Goal: Find specific page/section: Find specific page/section

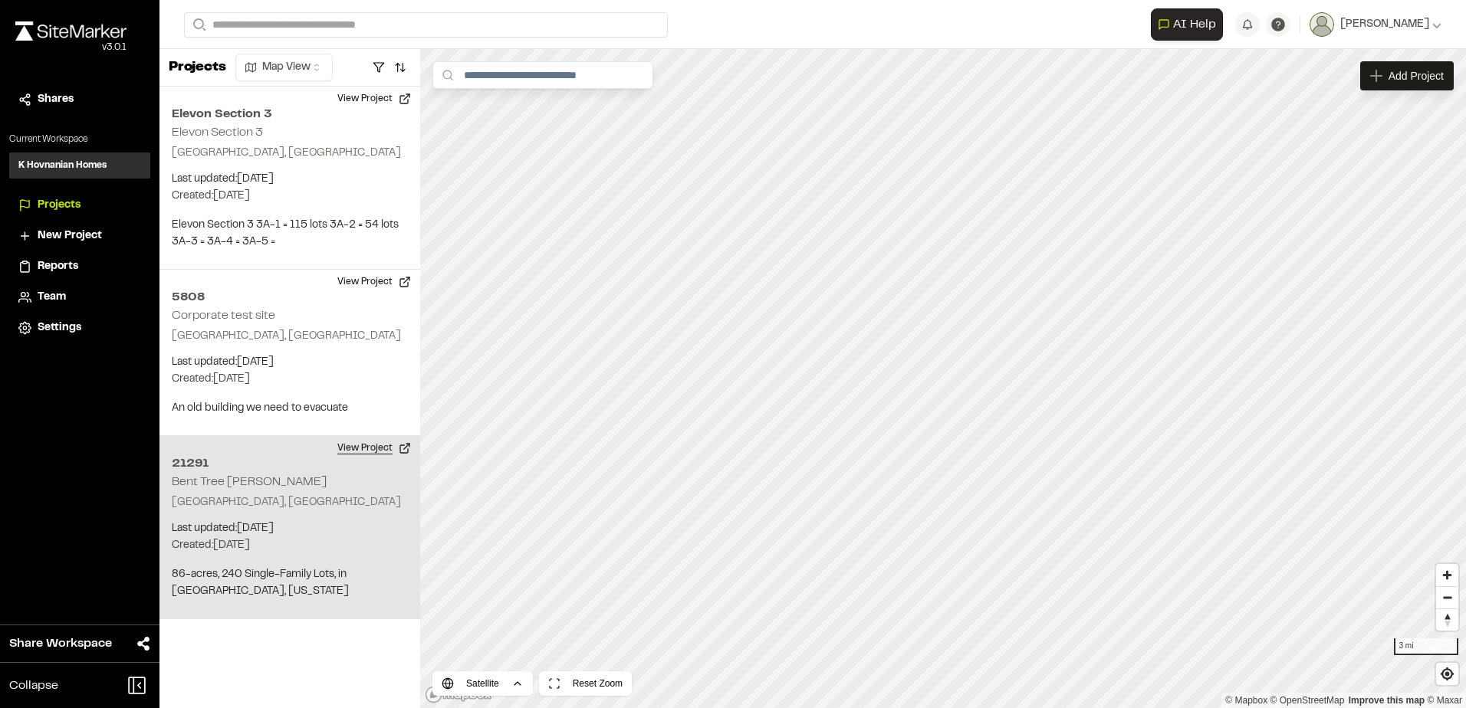
click at [372, 440] on button "View Project" at bounding box center [374, 448] width 92 height 25
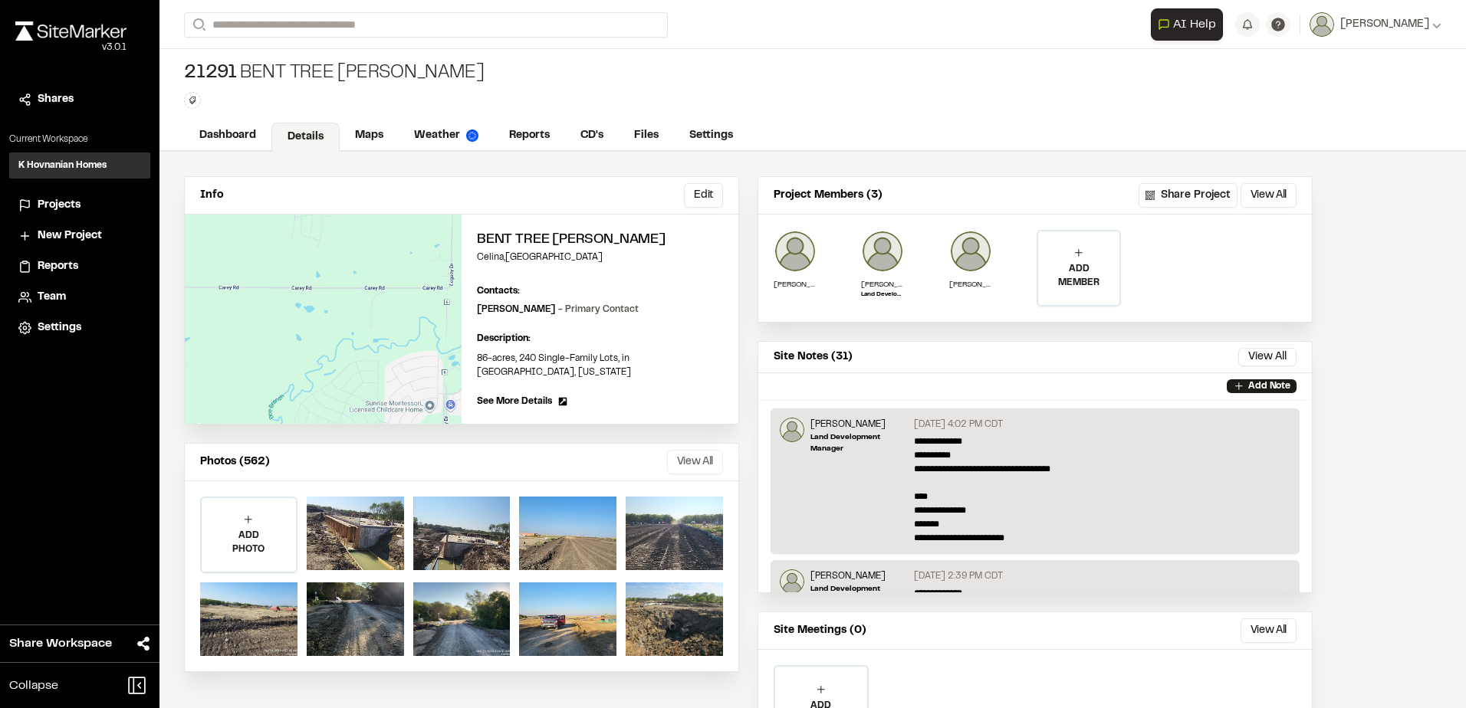
click at [688, 453] on button "View All" at bounding box center [695, 462] width 56 height 25
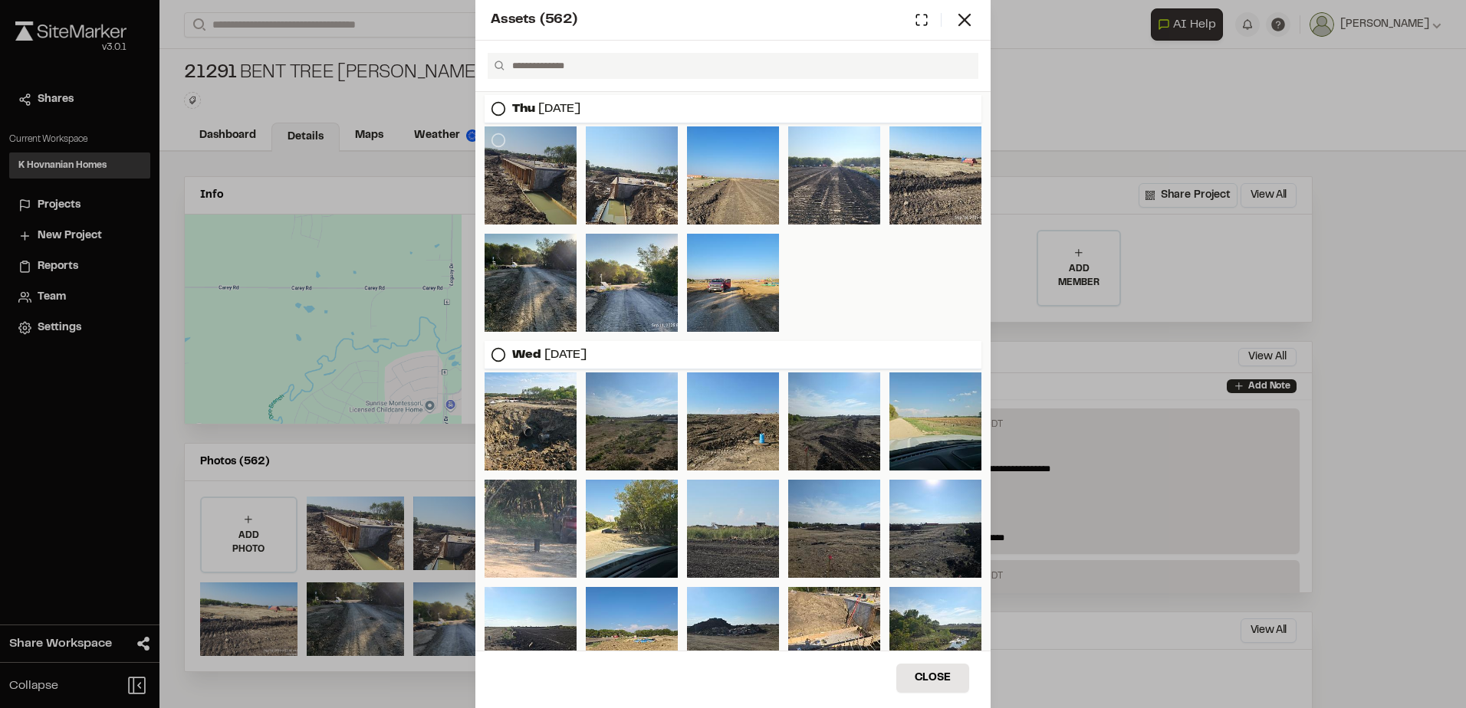
click at [556, 198] on div at bounding box center [531, 176] width 92 height 98
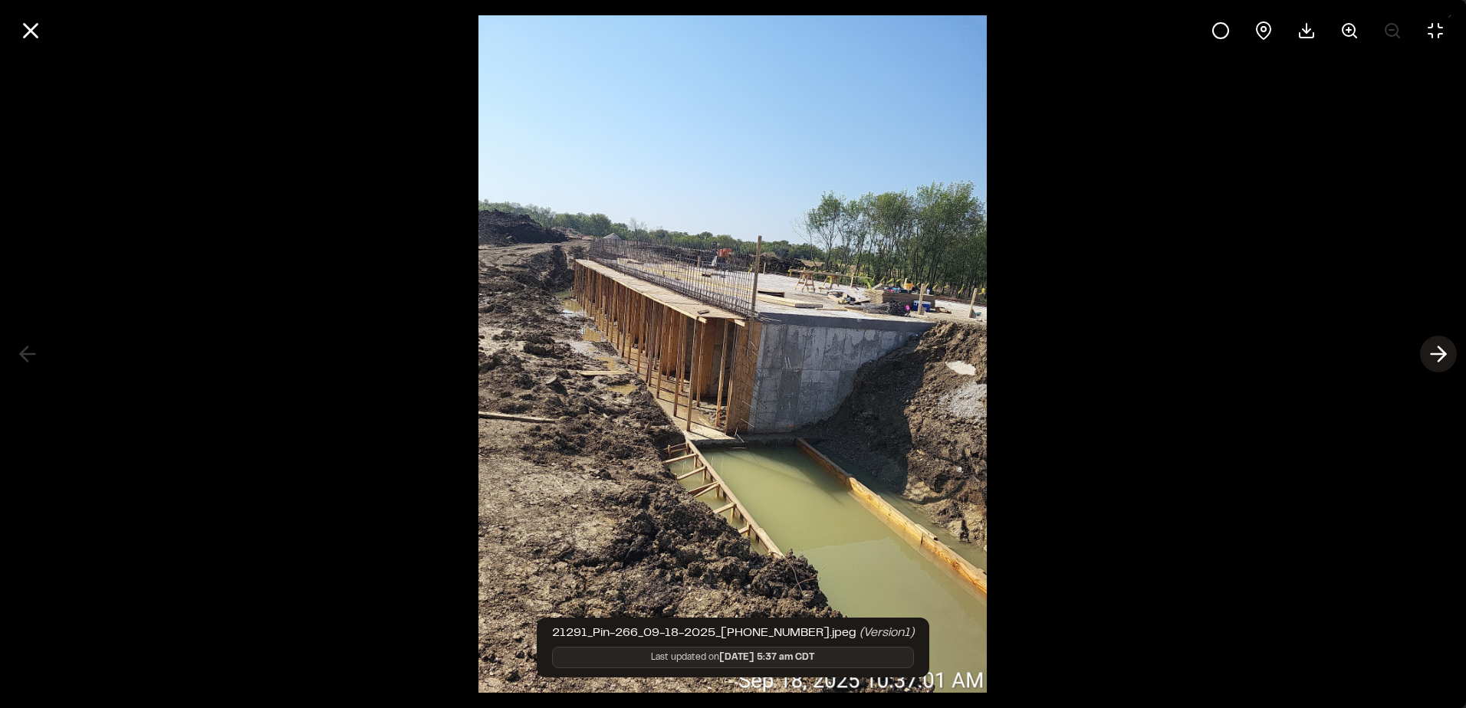
click at [1446, 357] on icon at bounding box center [1438, 354] width 25 height 26
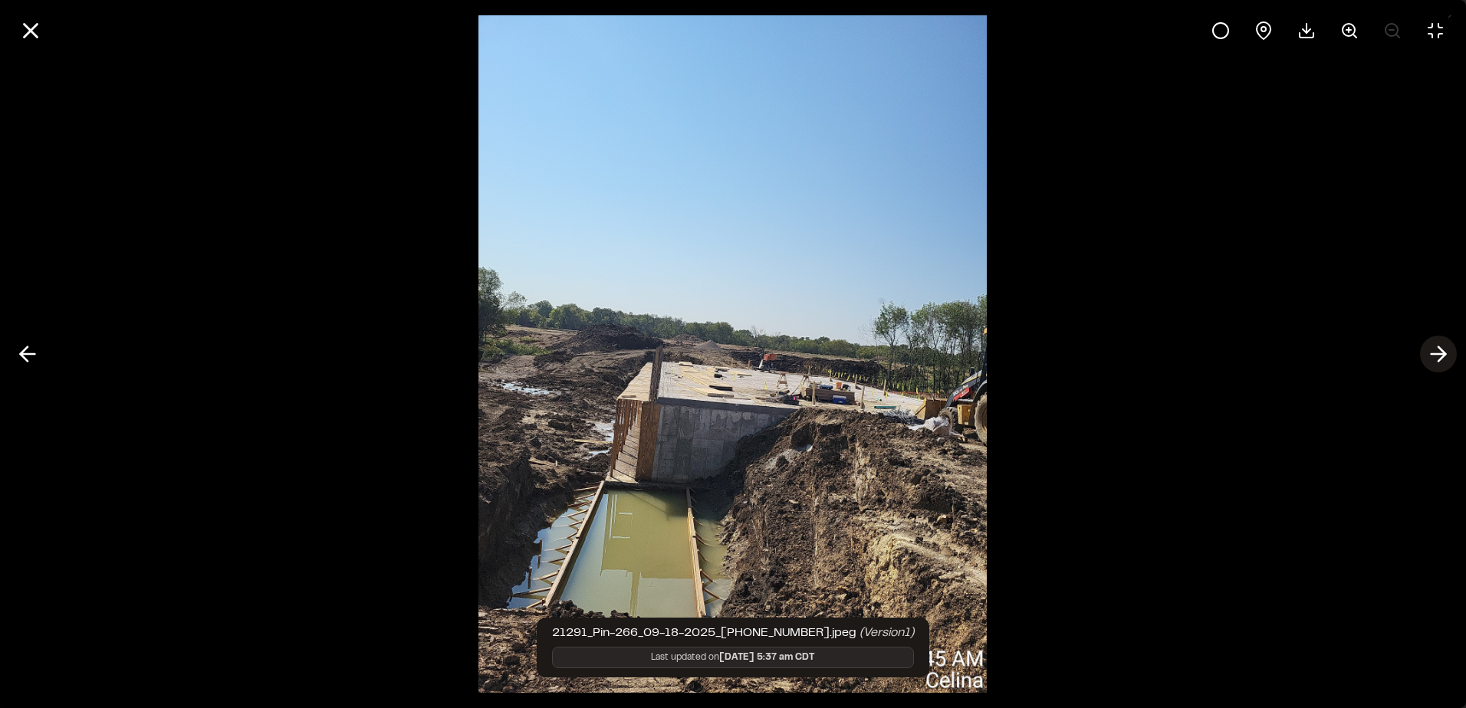
click at [1446, 357] on icon at bounding box center [1438, 354] width 25 height 26
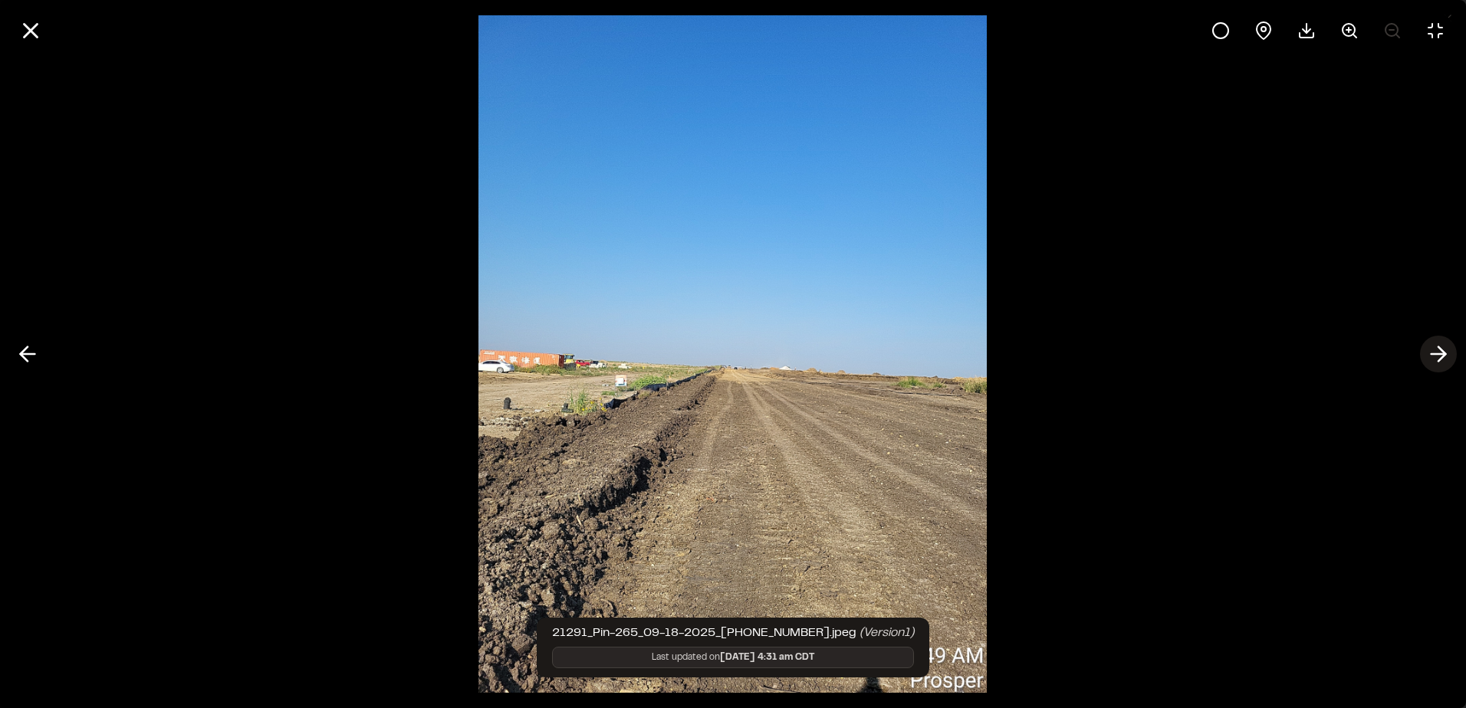
click at [1446, 357] on icon at bounding box center [1438, 354] width 25 height 26
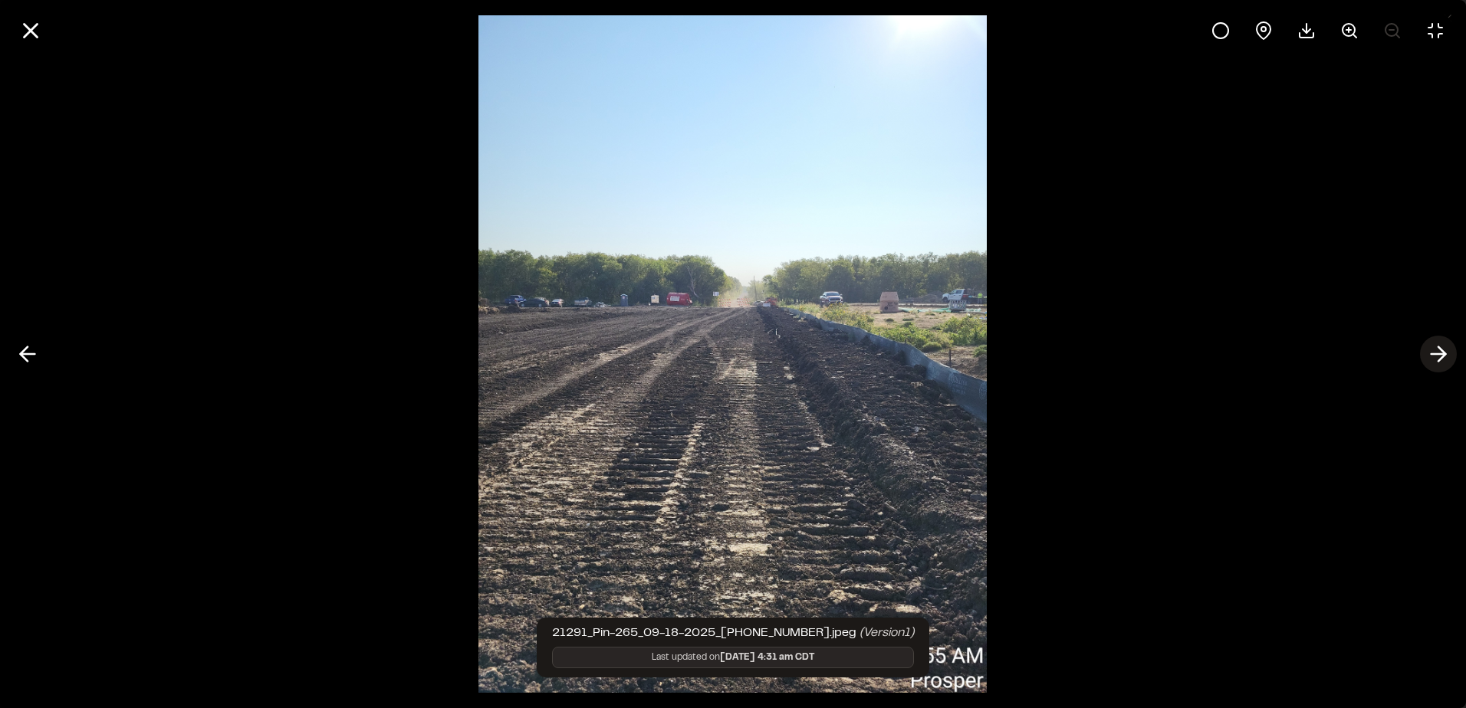
click at [1446, 357] on icon at bounding box center [1438, 354] width 25 height 26
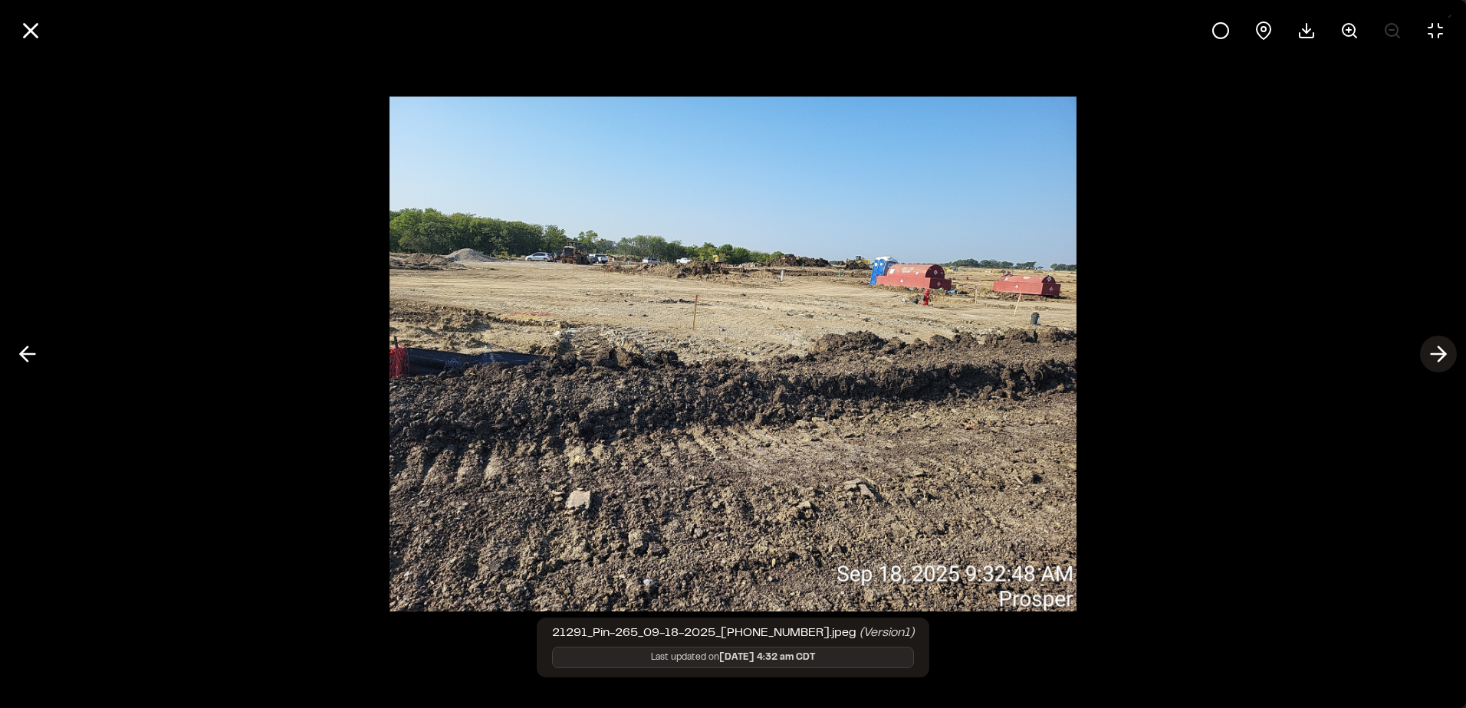
click at [1446, 357] on icon at bounding box center [1438, 354] width 25 height 26
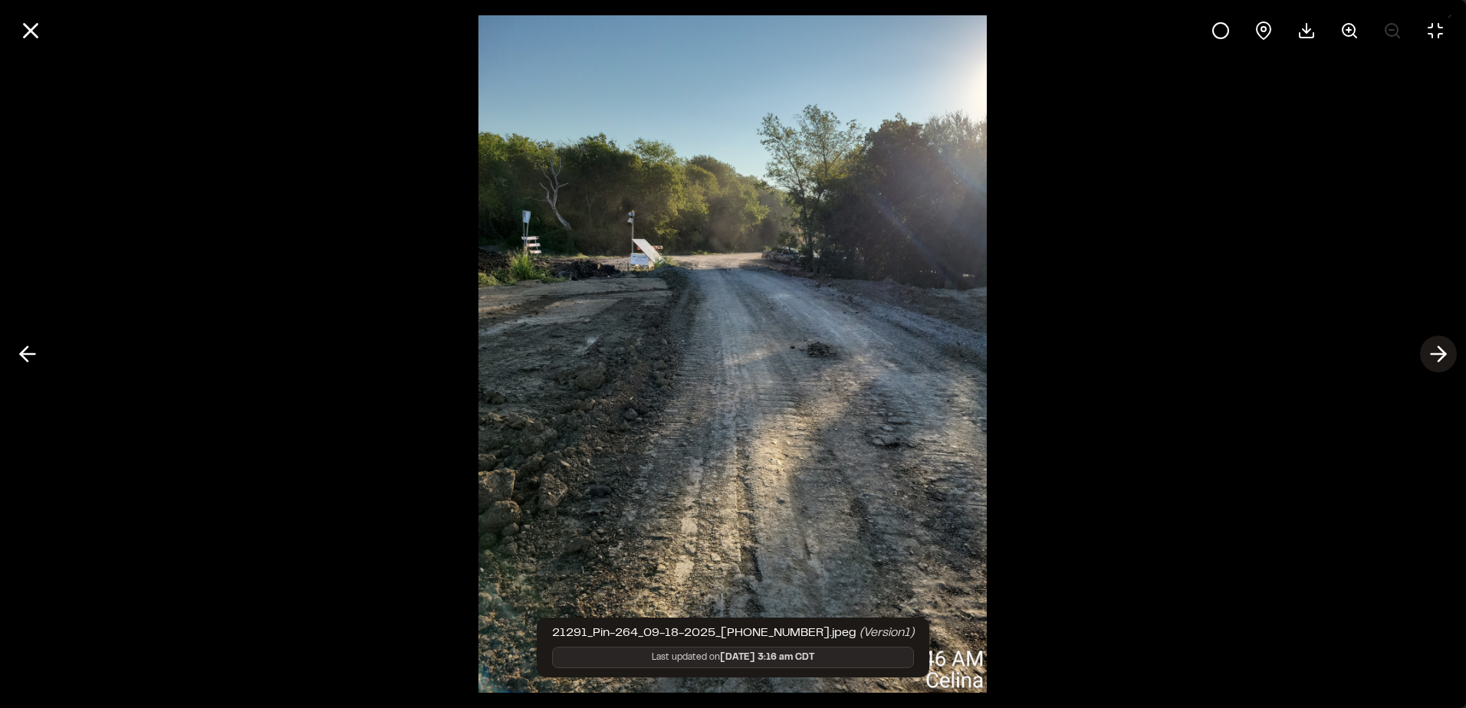
click at [1446, 357] on icon at bounding box center [1438, 354] width 25 height 26
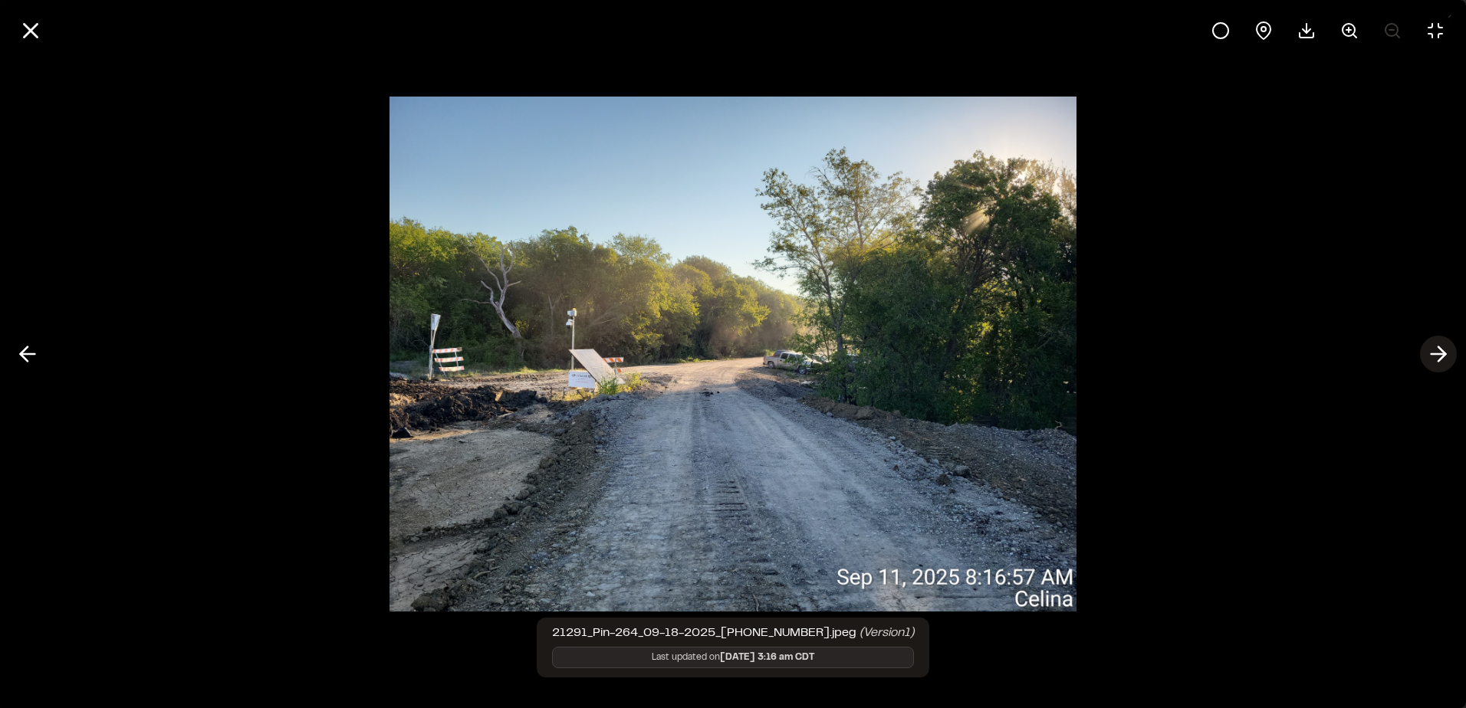
click at [1446, 357] on icon at bounding box center [1438, 354] width 25 height 26
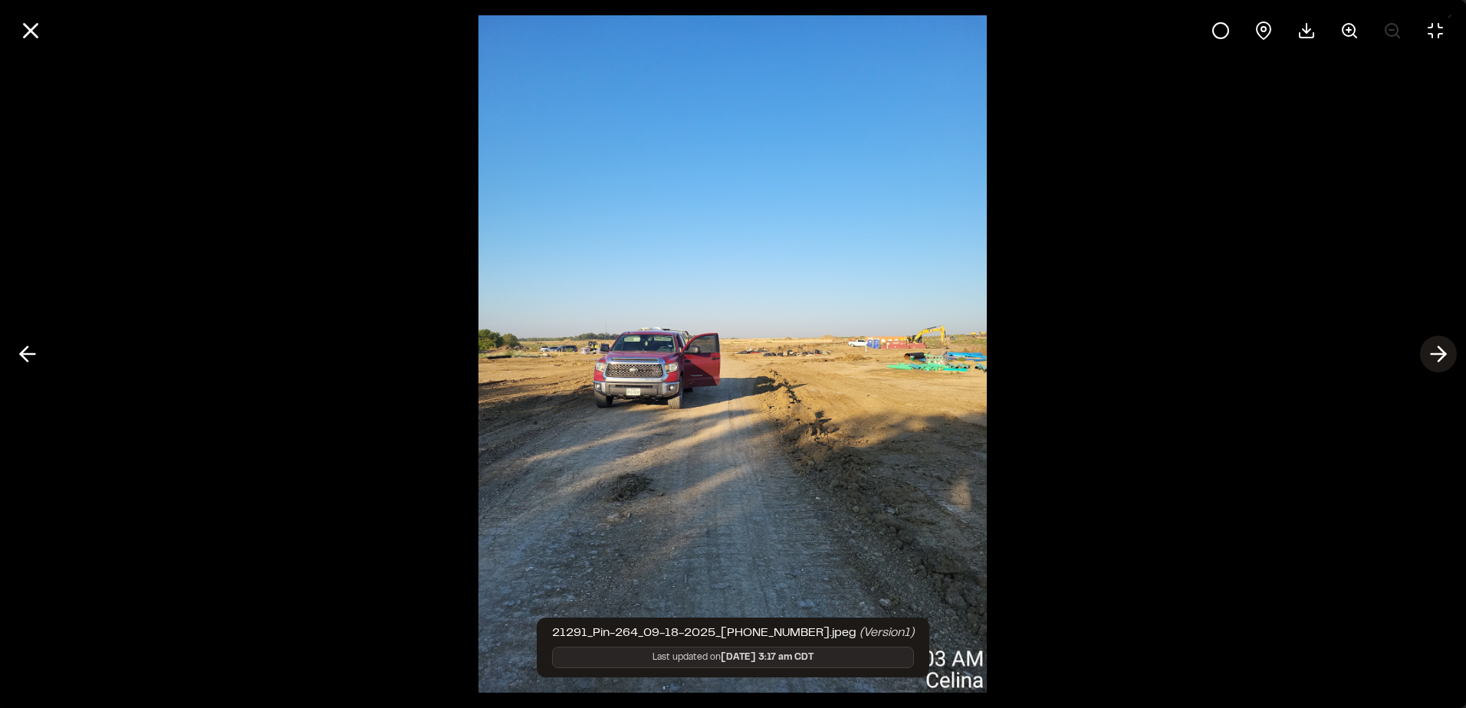
click at [1446, 357] on icon at bounding box center [1438, 354] width 25 height 26
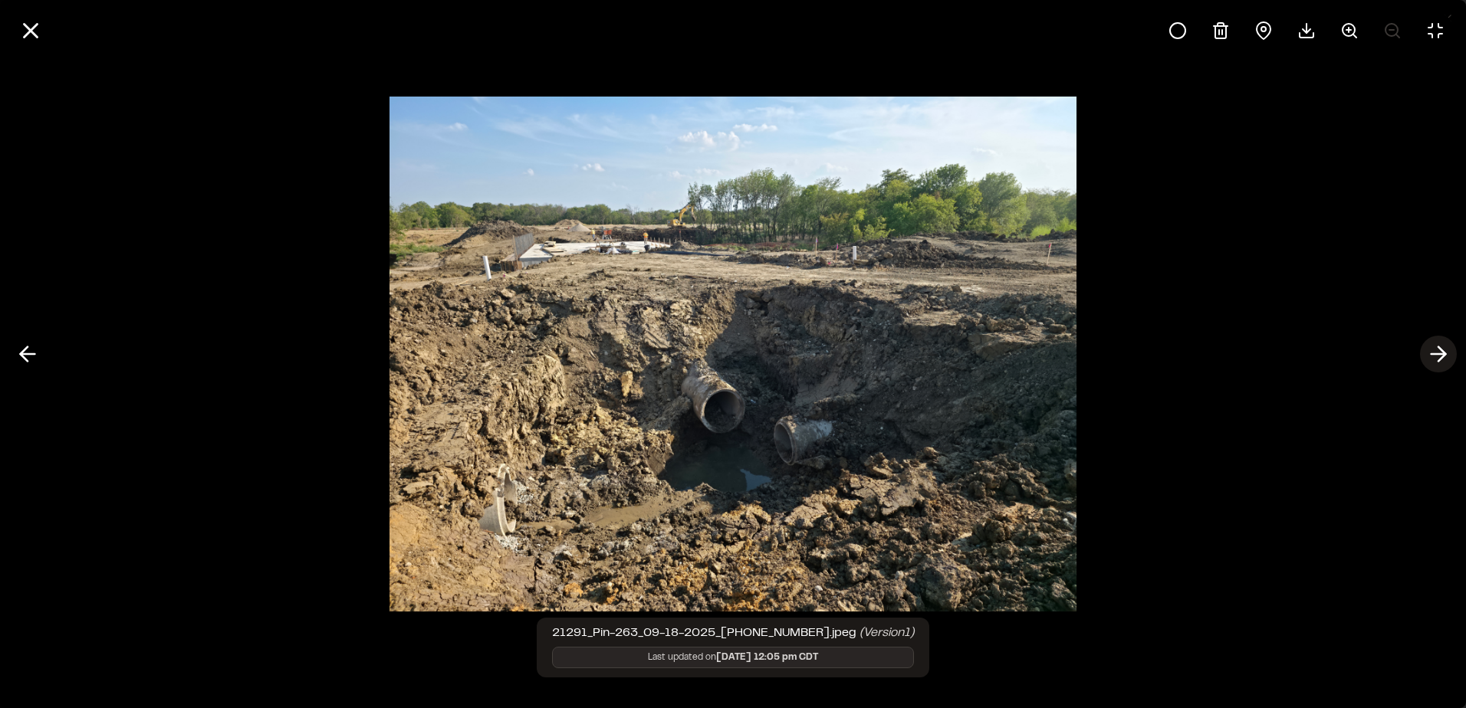
click at [1430, 353] on icon at bounding box center [1438, 354] width 25 height 26
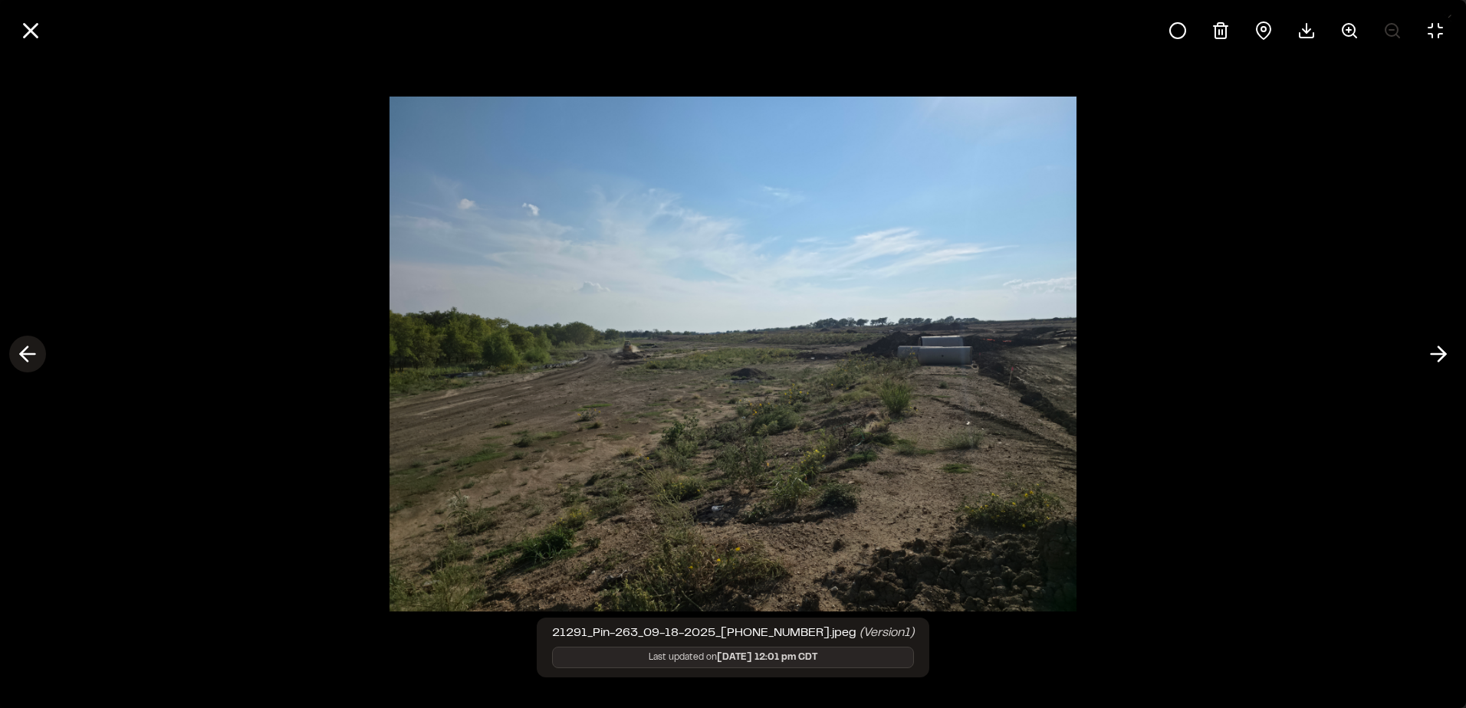
click at [26, 356] on icon at bounding box center [27, 354] width 25 height 26
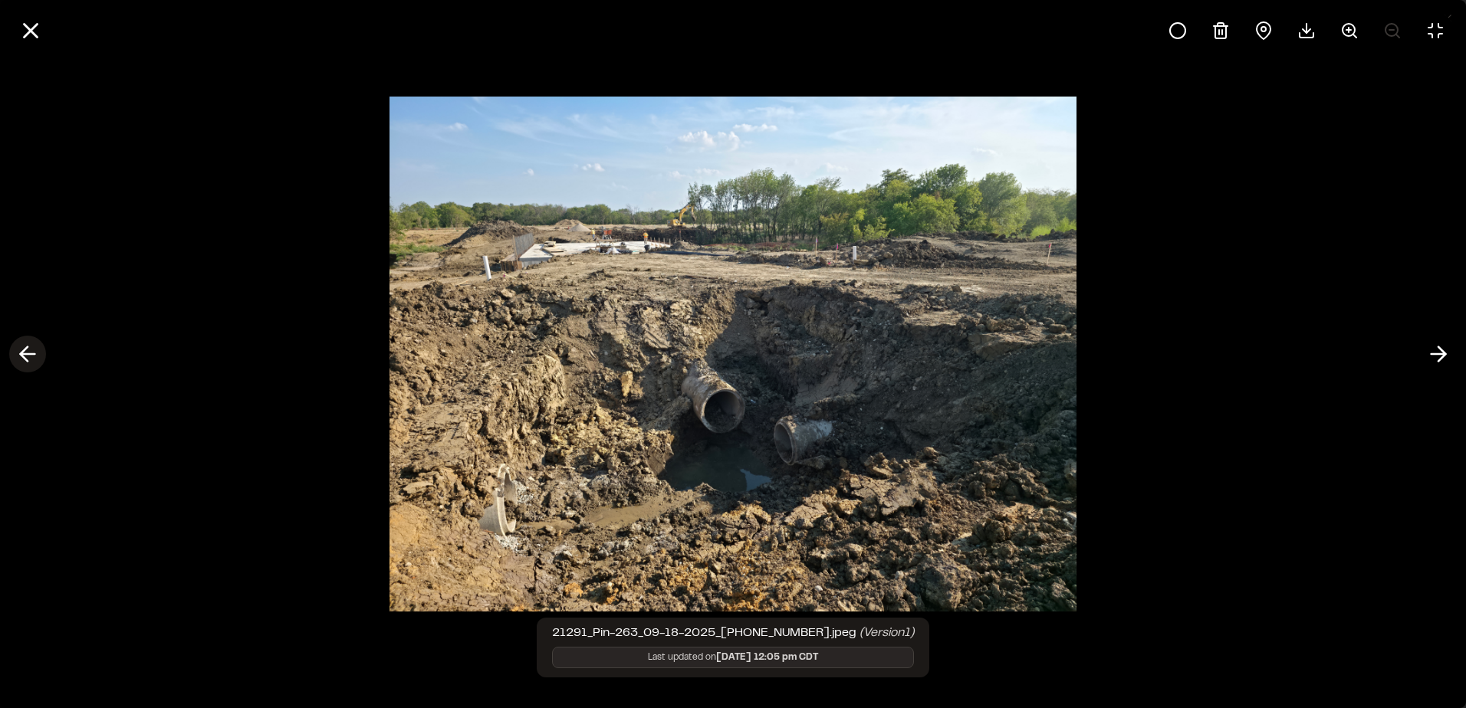
click at [25, 356] on icon at bounding box center [27, 354] width 25 height 26
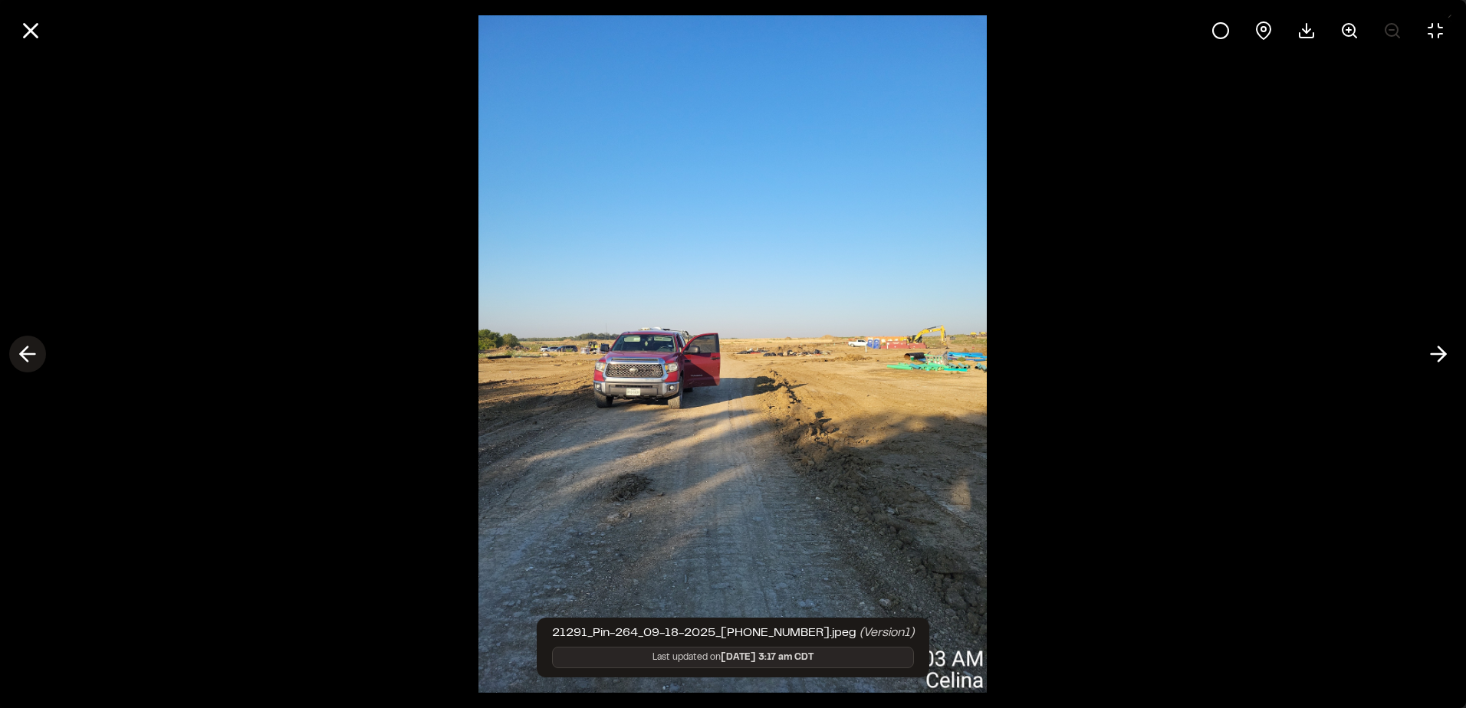
click at [25, 356] on icon at bounding box center [27, 354] width 25 height 26
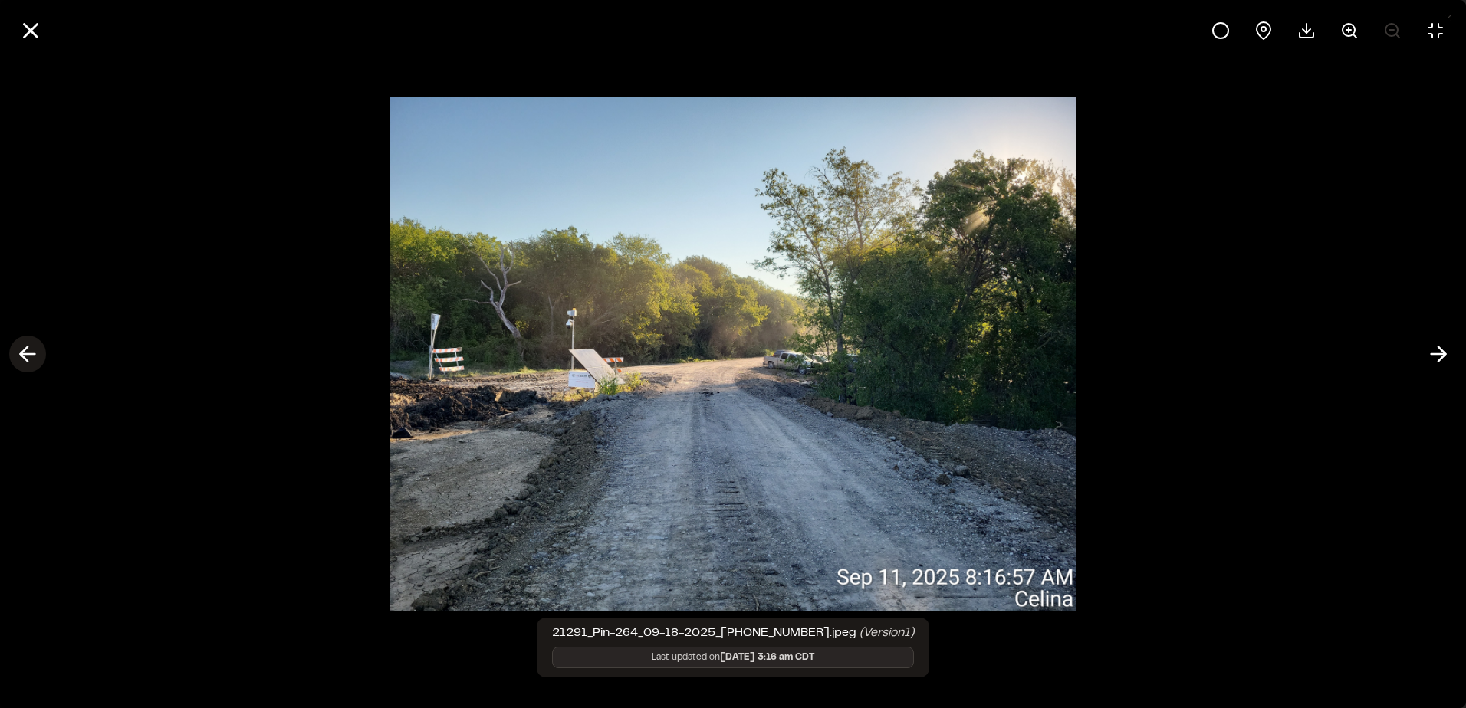
click at [25, 356] on icon at bounding box center [27, 354] width 25 height 26
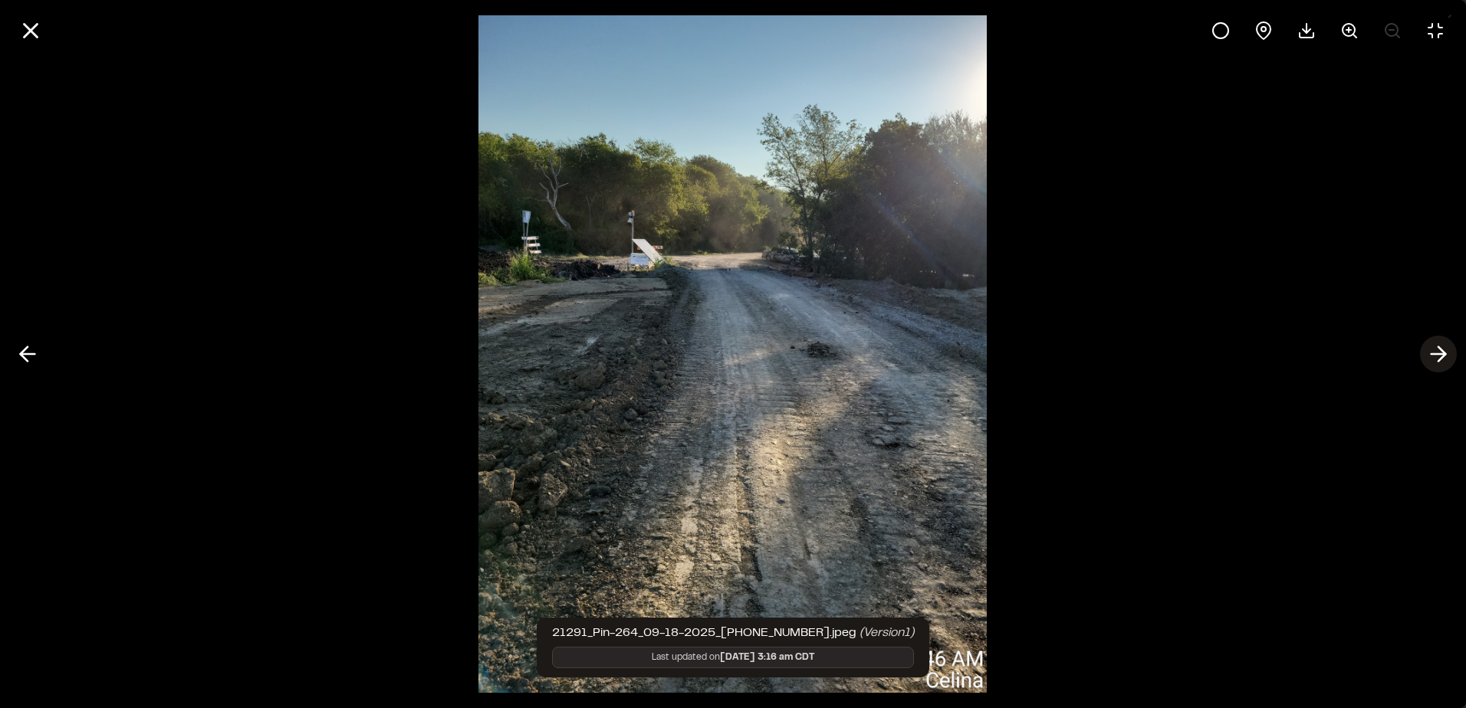
click at [1447, 353] on icon at bounding box center [1438, 354] width 25 height 26
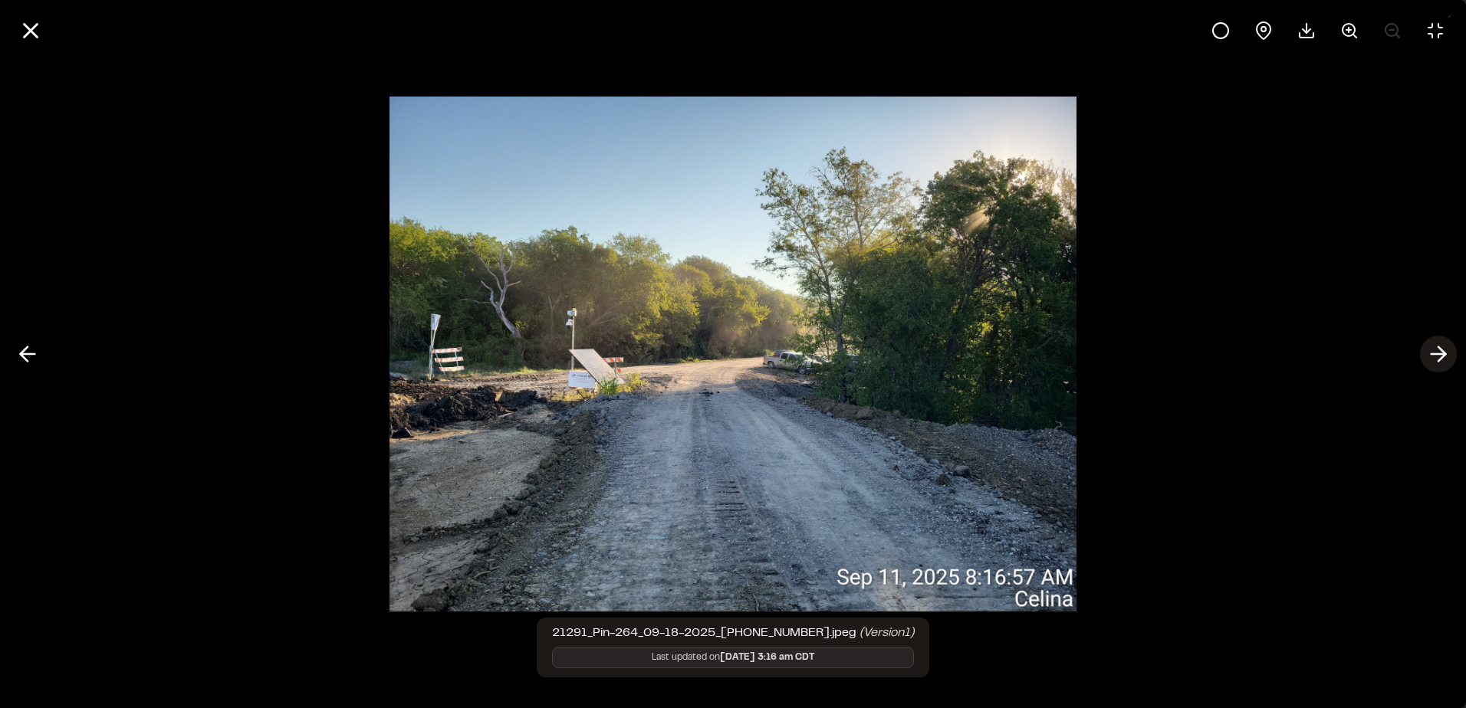
click at [1447, 353] on icon at bounding box center [1438, 354] width 25 height 26
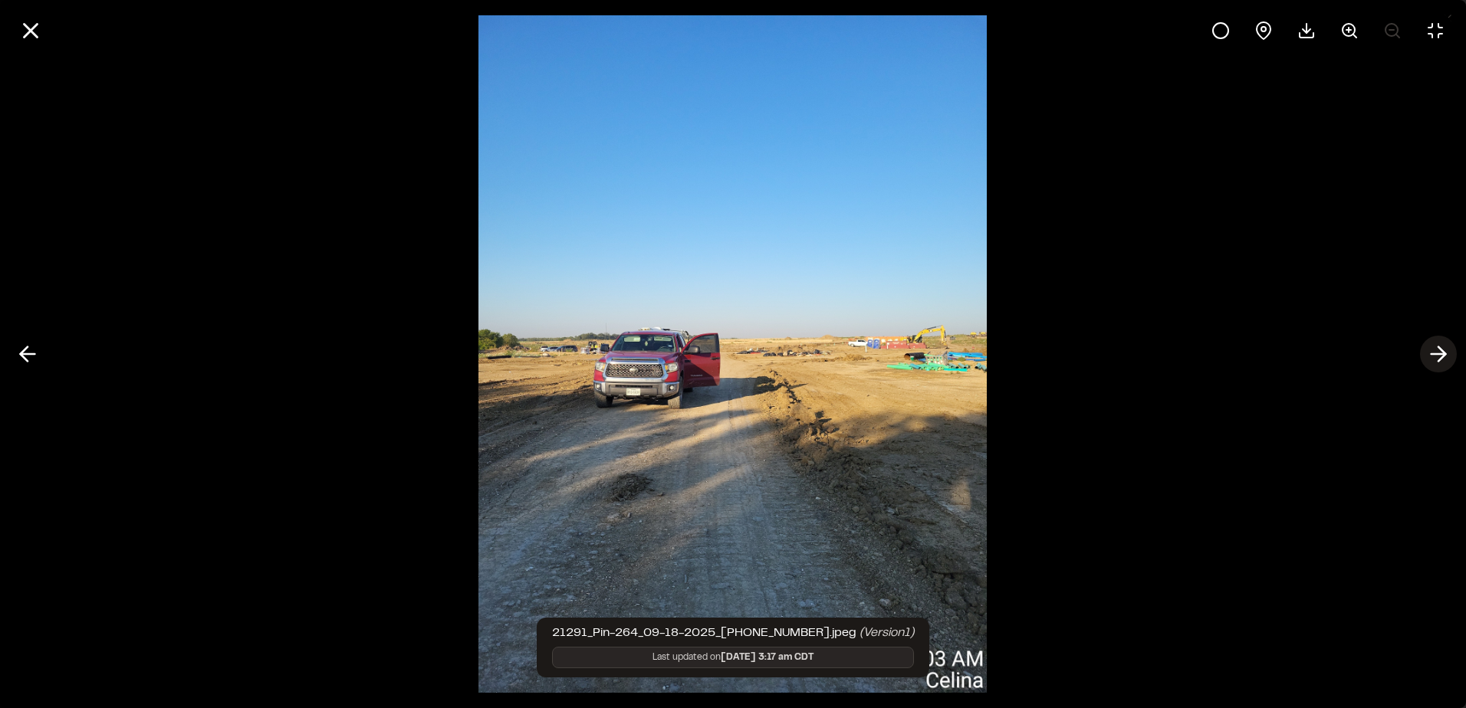
click at [1447, 353] on icon at bounding box center [1438, 354] width 25 height 26
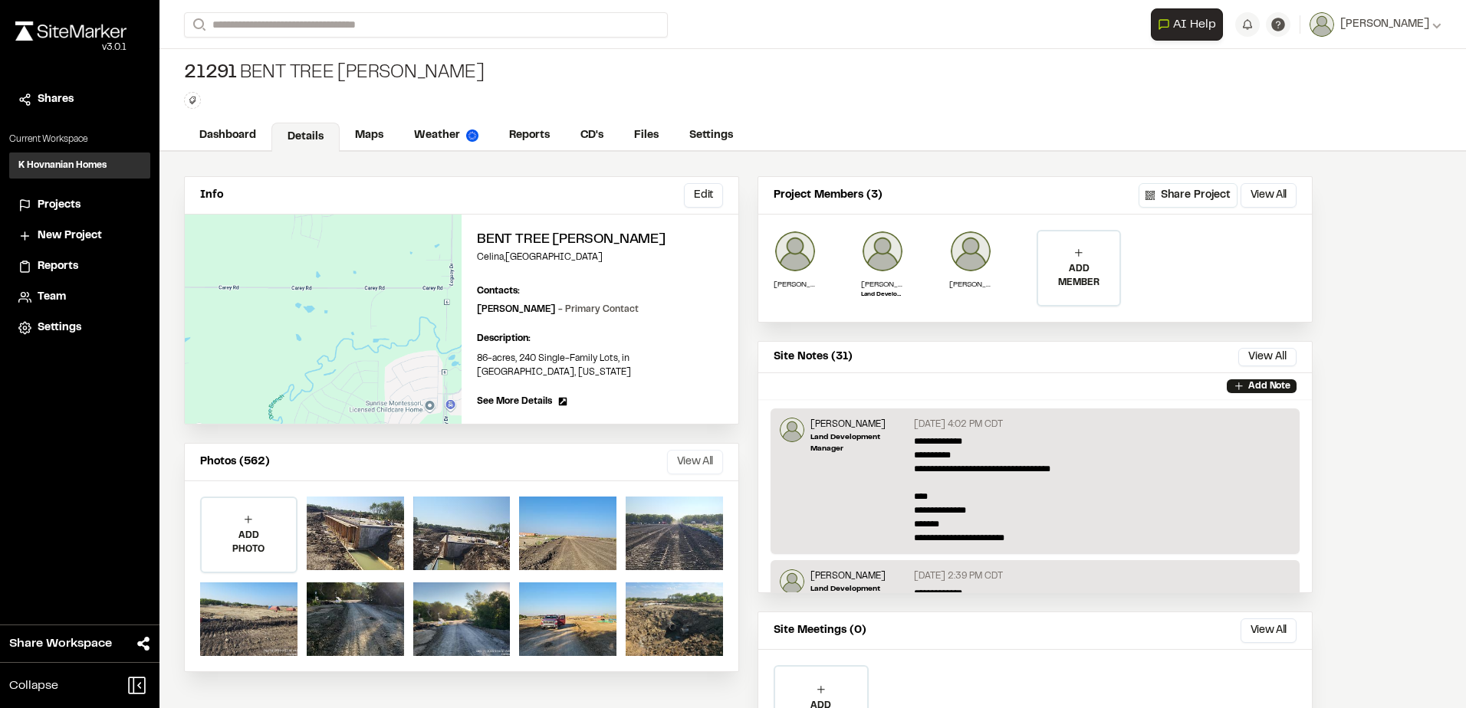
click at [712, 455] on button "View All" at bounding box center [695, 462] width 56 height 25
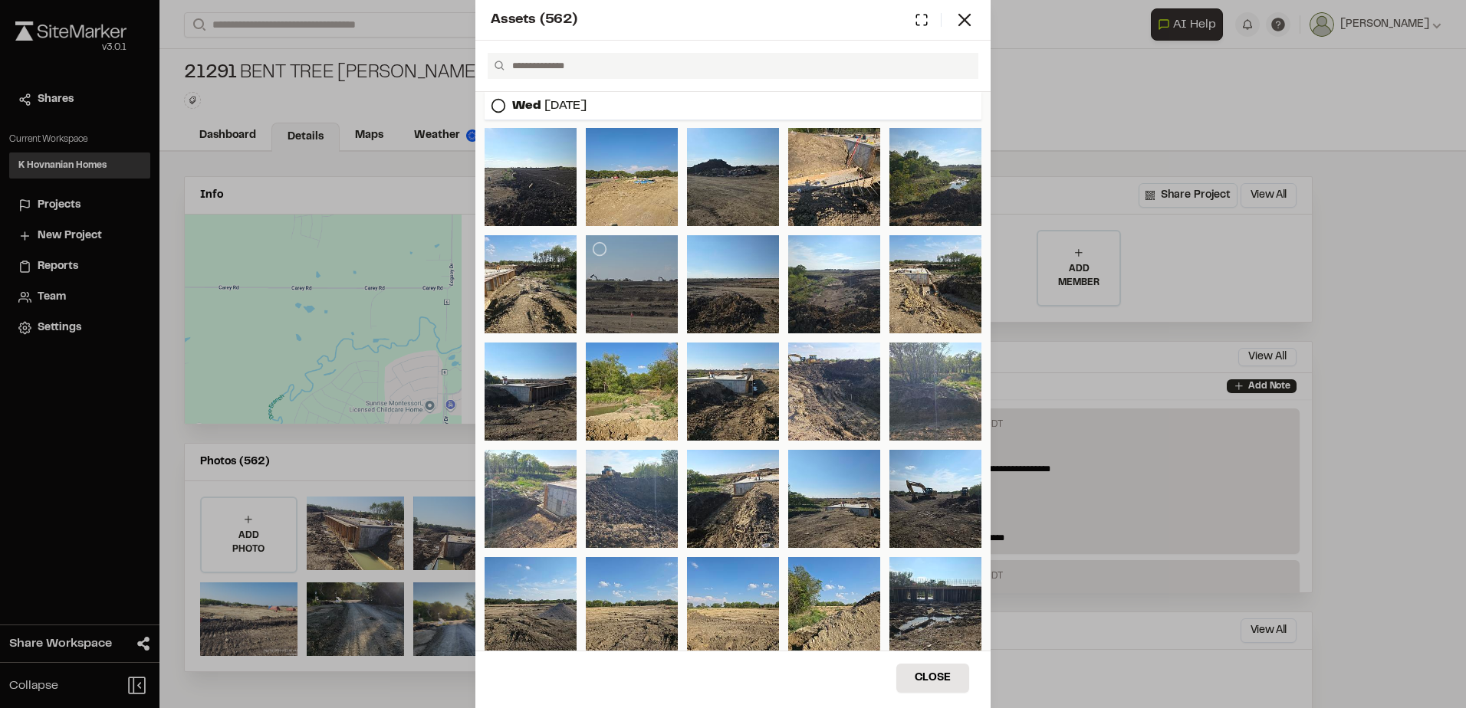
scroll to position [537, 0]
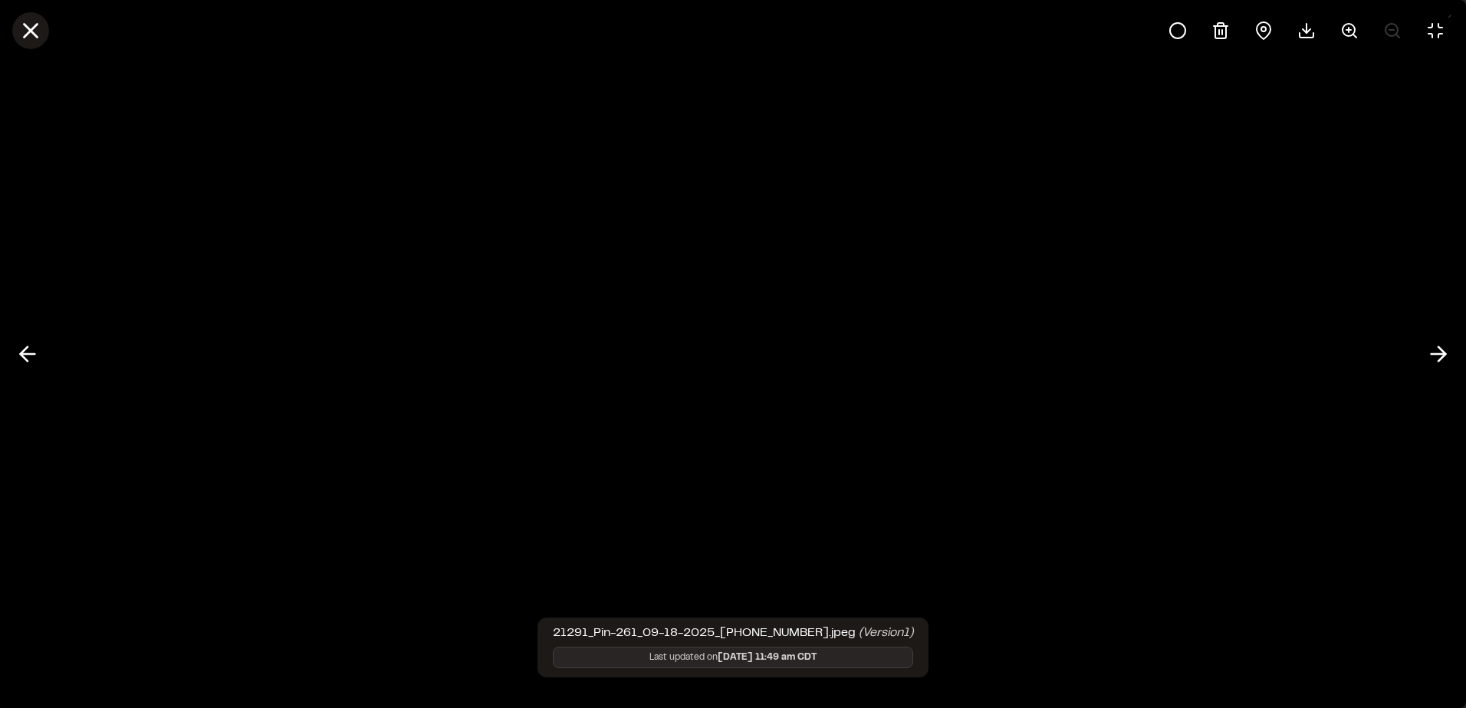
scroll to position [690, 0]
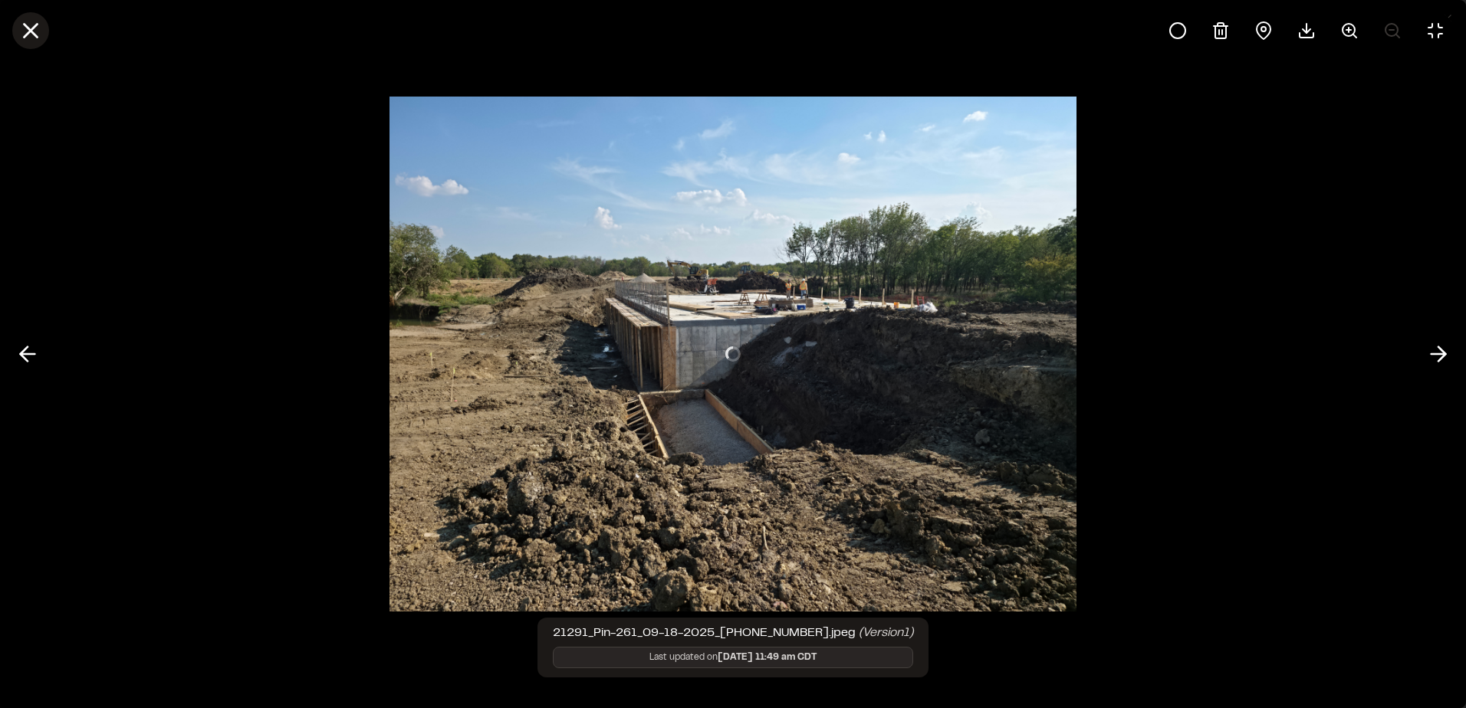
click at [27, 36] on line at bounding box center [31, 31] width 13 height 13
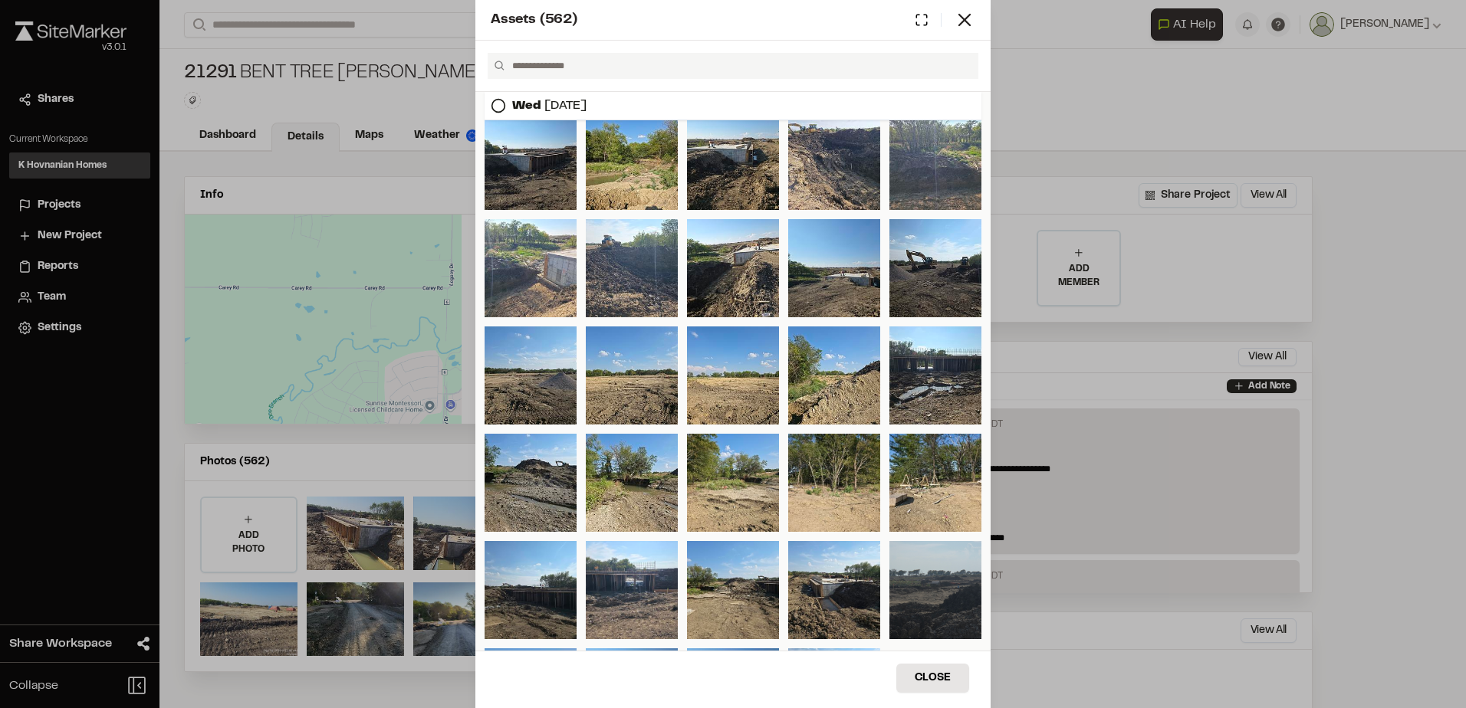
scroll to position [0, 0]
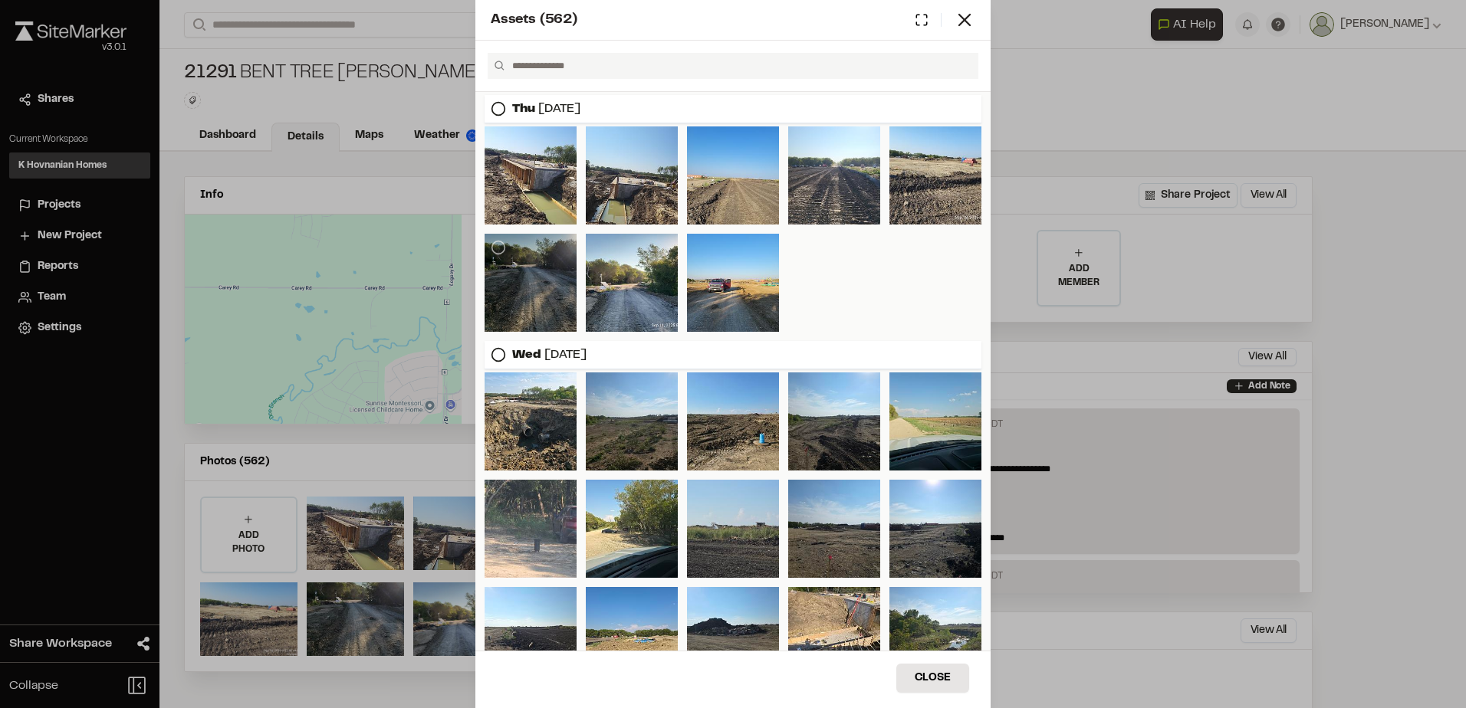
click at [546, 293] on div at bounding box center [531, 283] width 92 height 98
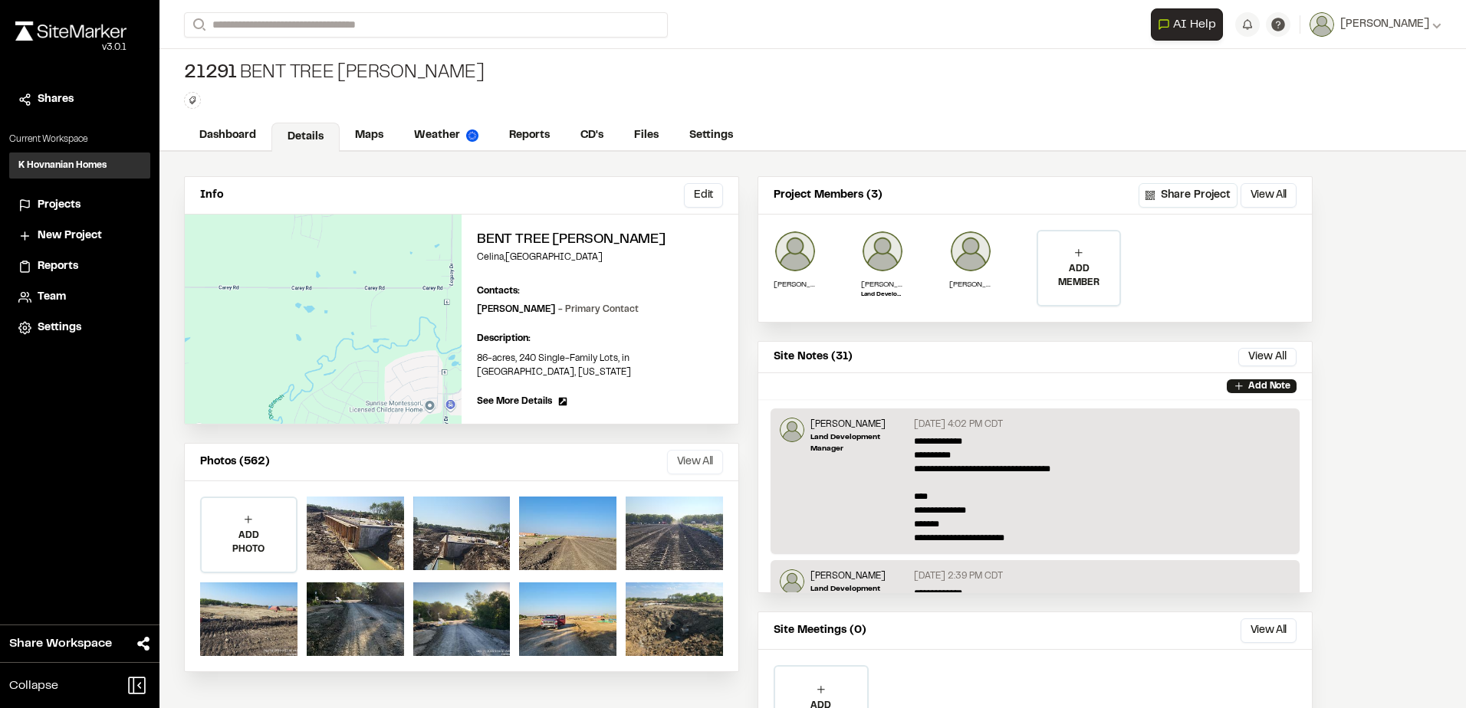
click at [700, 450] on button "View All" at bounding box center [695, 462] width 56 height 25
click at [445, 133] on link "Weather" at bounding box center [447, 137] width 97 height 29
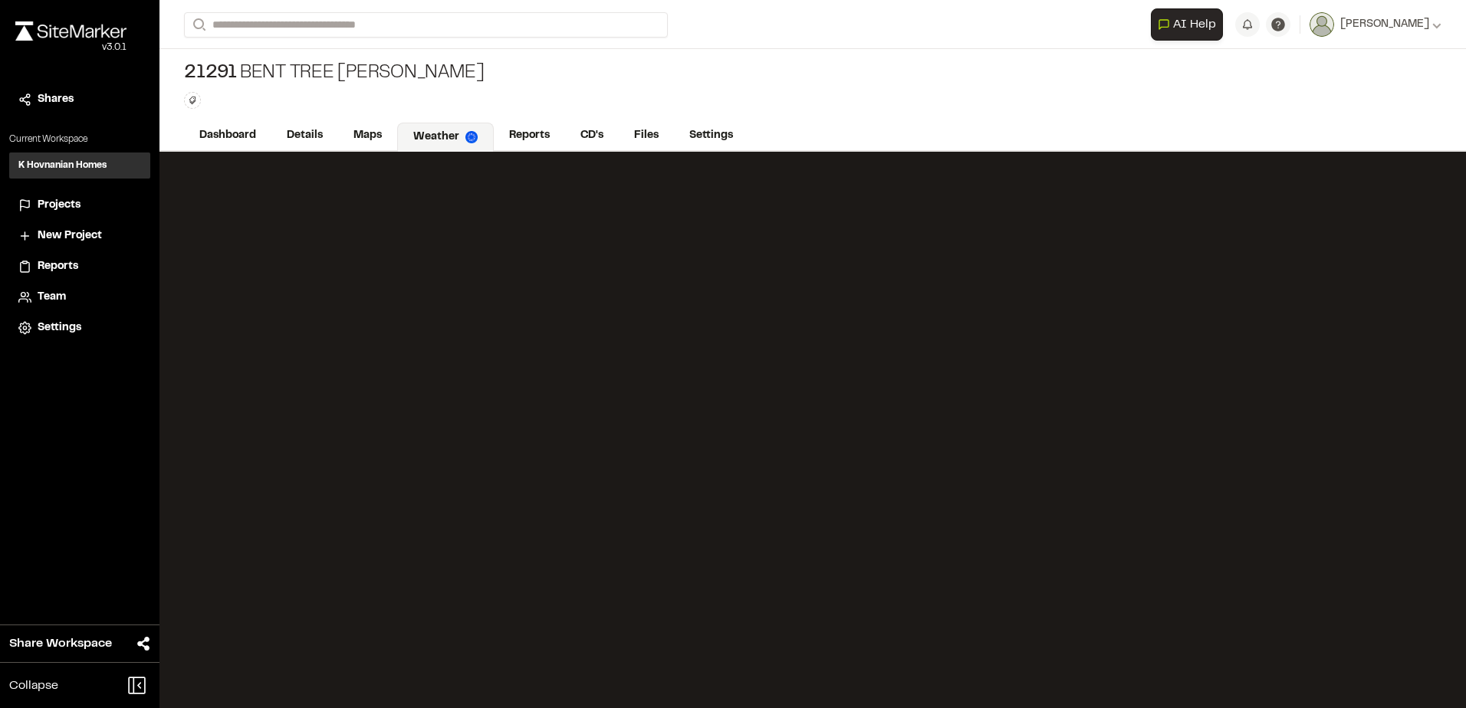
click at [380, 94] on div "Type Enter or comma to add tag." at bounding box center [334, 100] width 300 height 17
click at [209, 136] on link "Dashboard" at bounding box center [228, 137] width 89 height 29
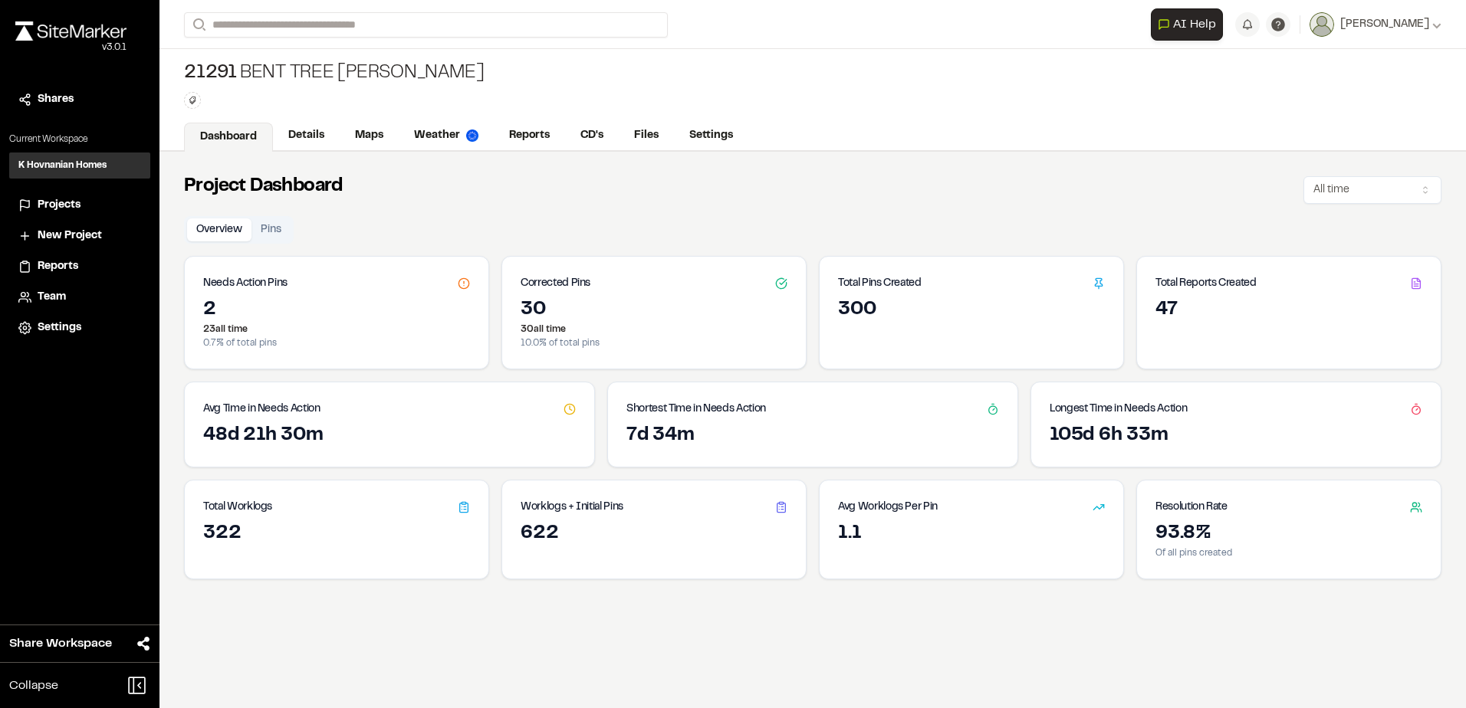
click at [324, 293] on div "Needs Action Pins" at bounding box center [337, 277] width 304 height 41
drag, startPoint x: 197, startPoint y: 310, endPoint x: 209, endPoint y: 310, distance: 11.5
click at [198, 310] on div "2 23 all time 0.7 % of total pins" at bounding box center [337, 333] width 304 height 71
click at [313, 130] on link "Details" at bounding box center [307, 137] width 68 height 29
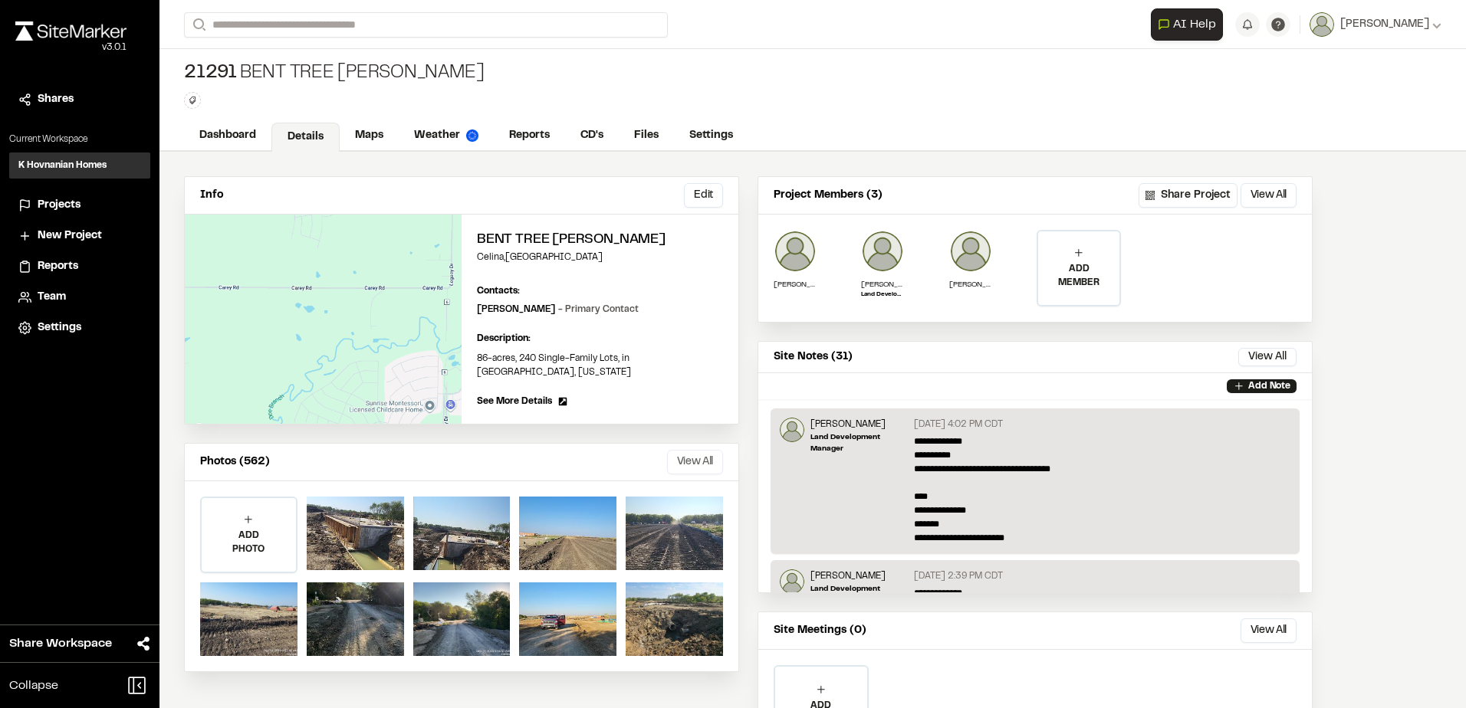
click at [700, 450] on button "View All" at bounding box center [695, 462] width 56 height 25
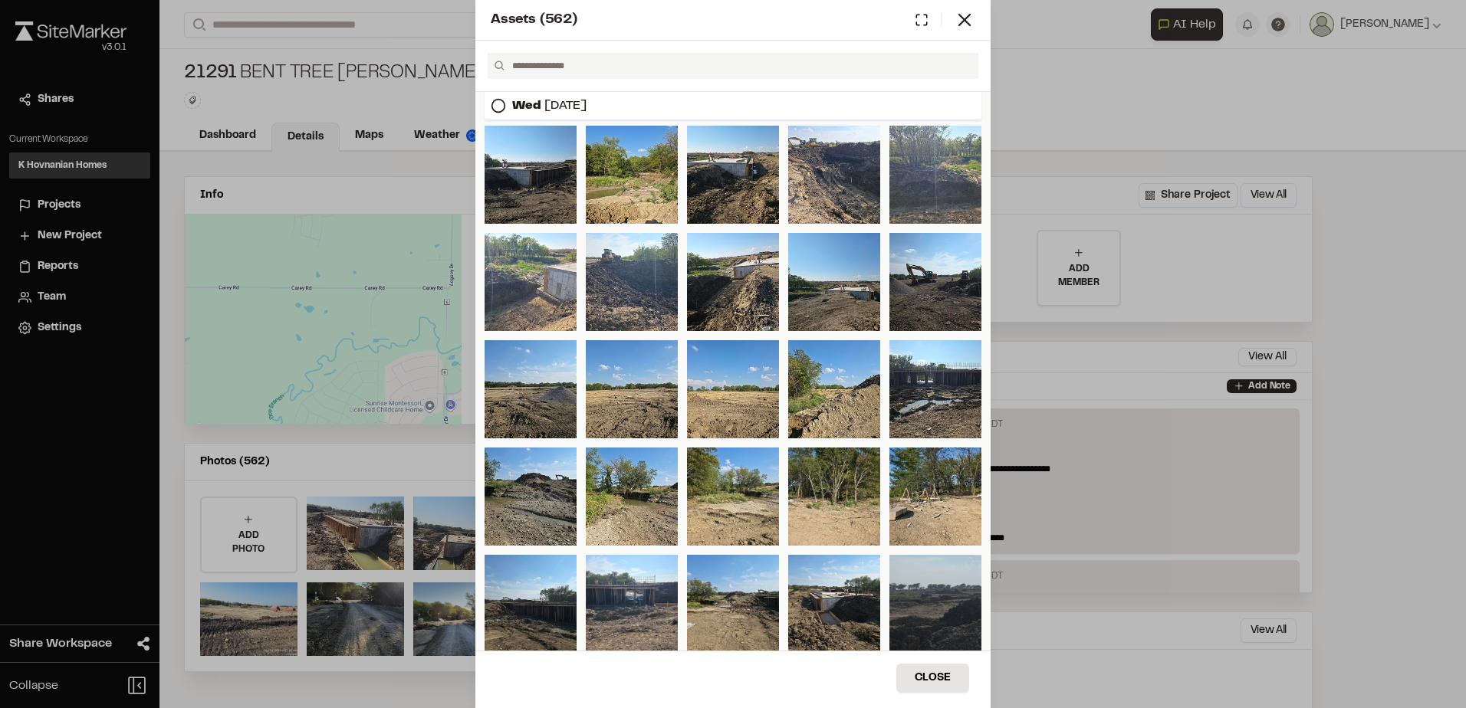
scroll to position [920, 0]
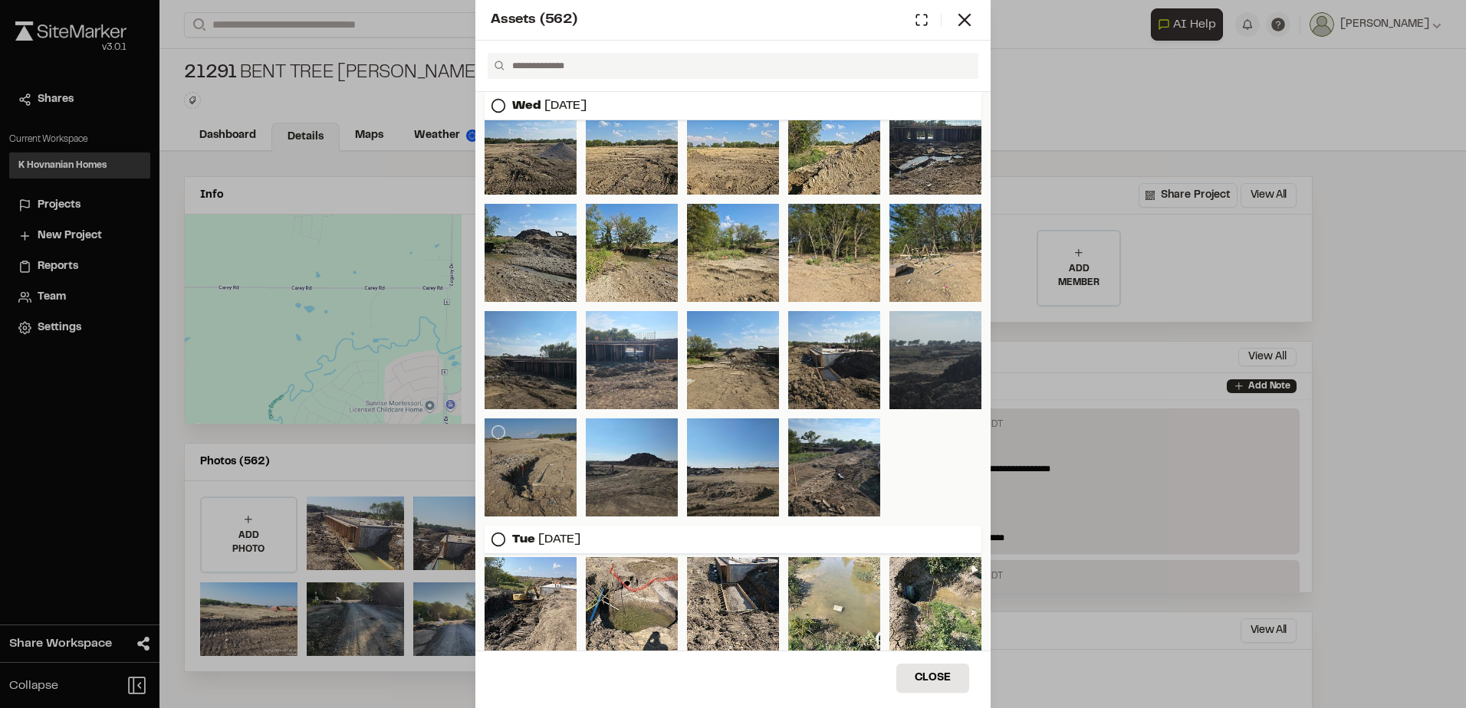
click at [560, 471] on div at bounding box center [531, 468] width 92 height 98
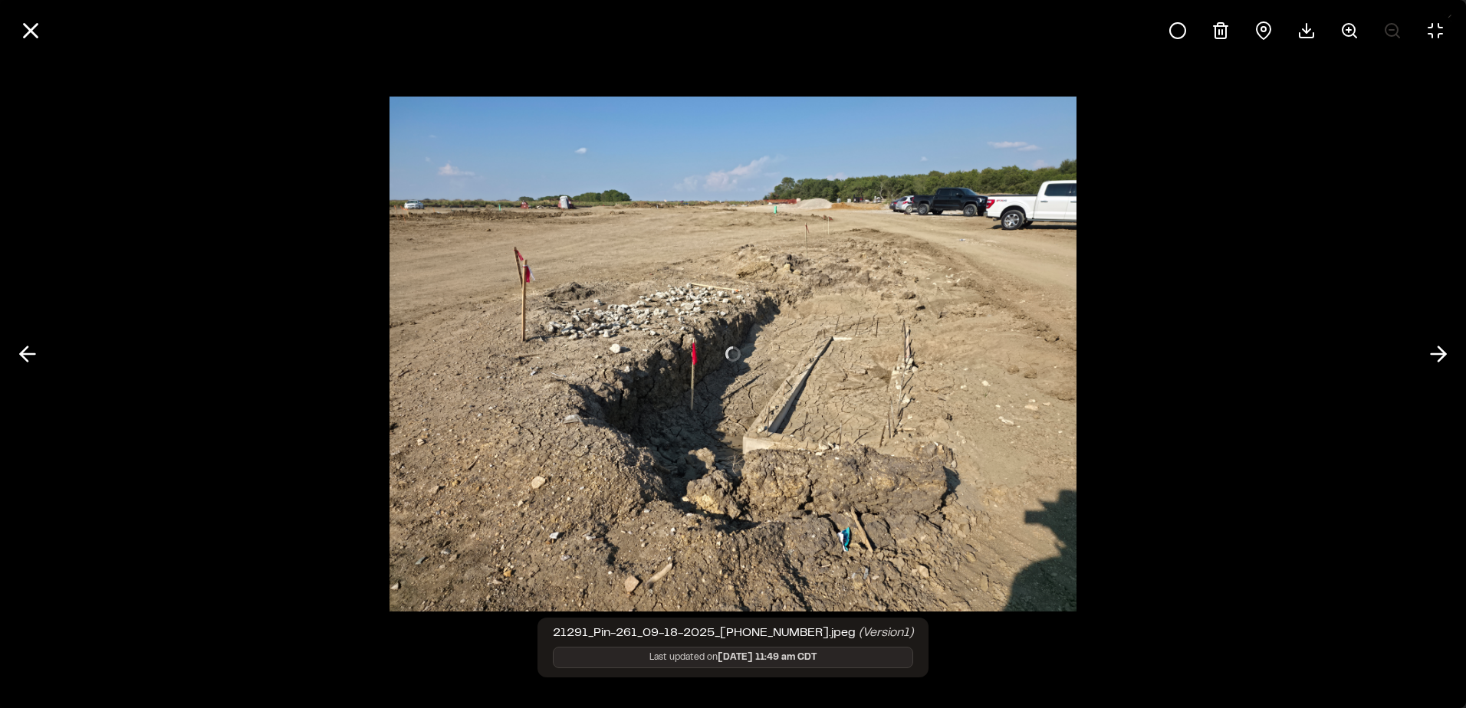
click at [529, 468] on div at bounding box center [733, 354] width 1466 height 708
